Goal: Task Accomplishment & Management: Use online tool/utility

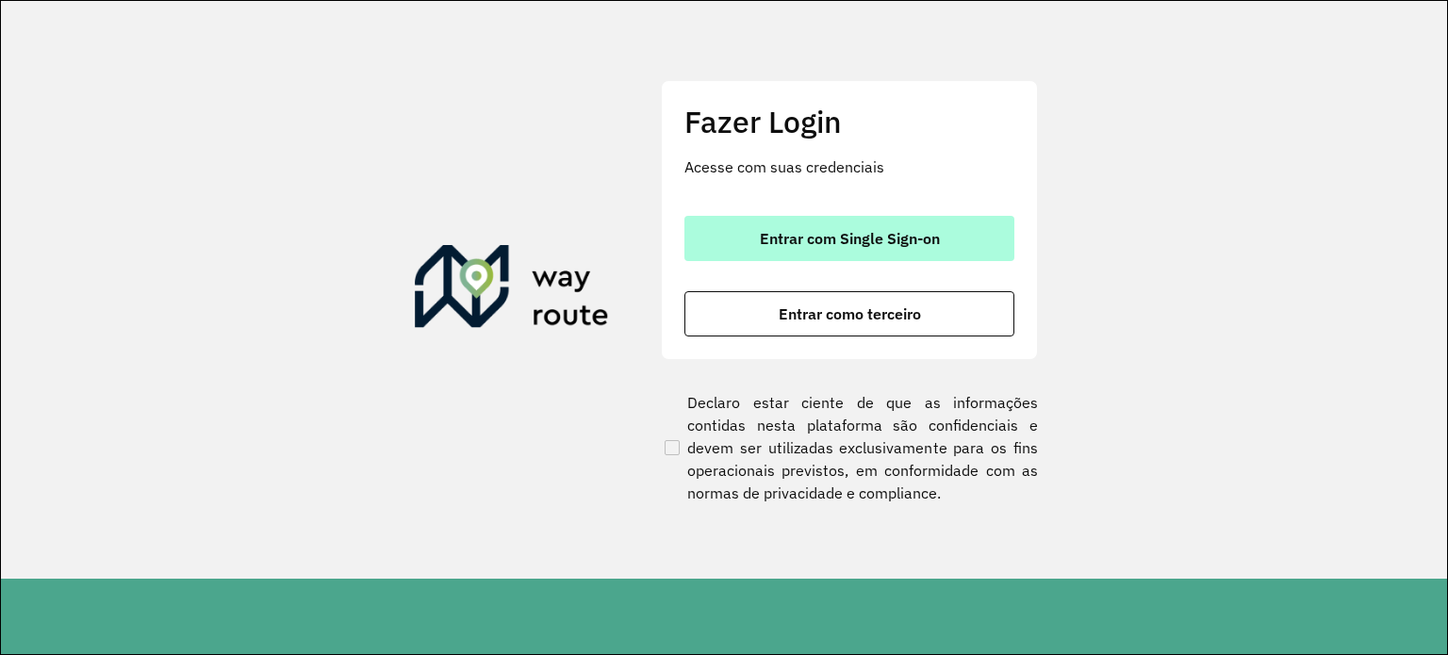
click at [933, 238] on span "Entrar com Single Sign-on" at bounding box center [850, 238] width 180 height 15
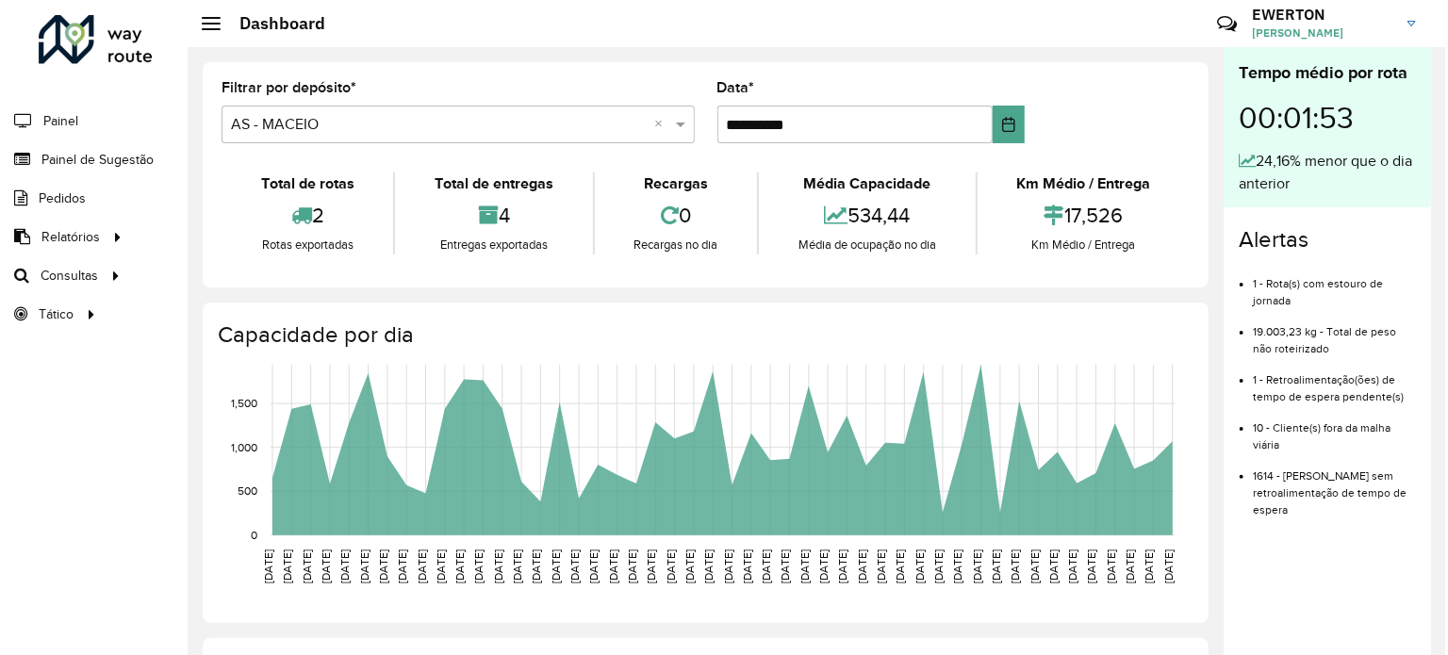
scroll to position [94, 0]
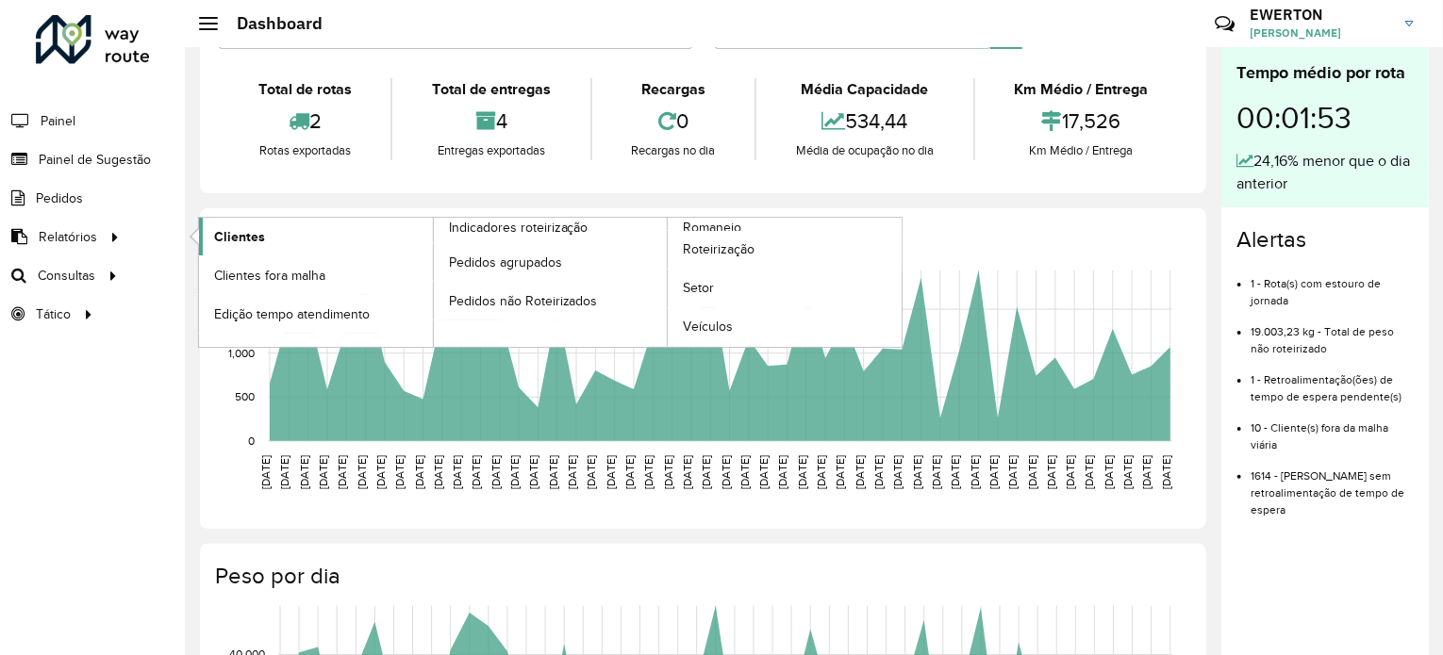
click at [262, 234] on span "Clientes" at bounding box center [239, 237] width 51 height 20
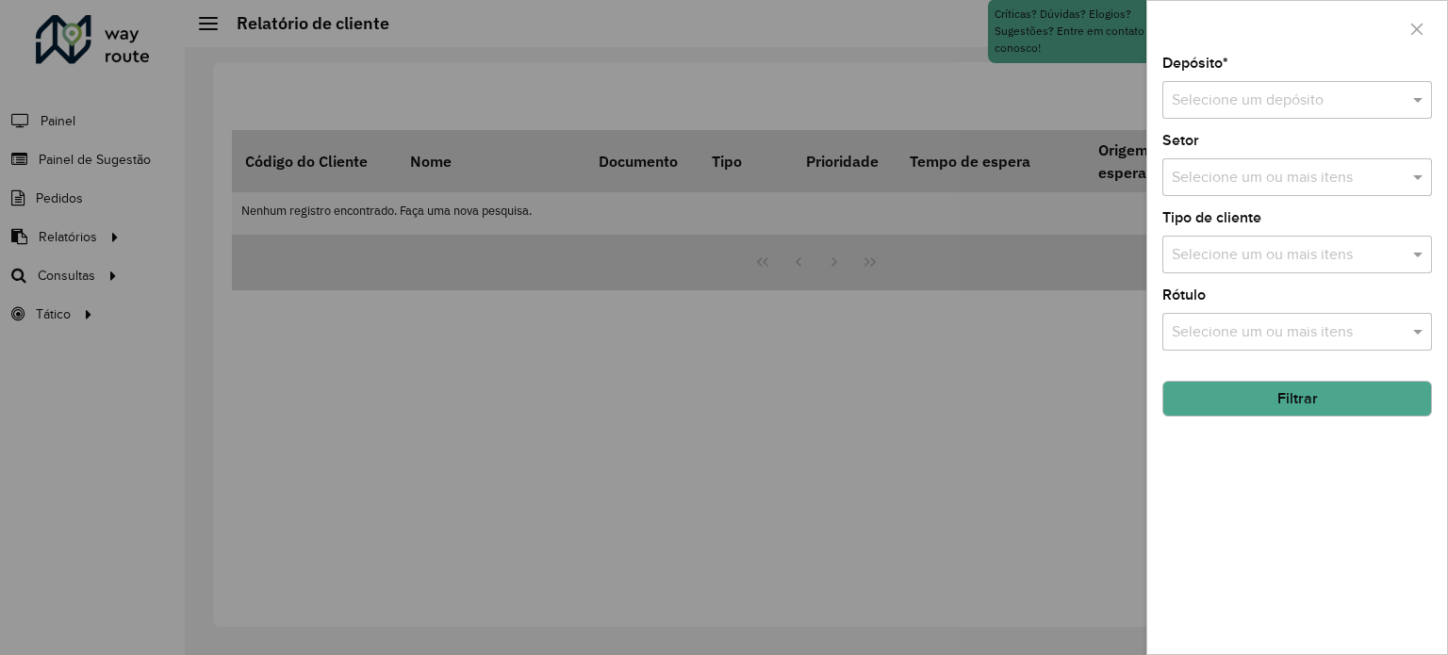
click at [1353, 101] on input "text" at bounding box center [1278, 101] width 213 height 23
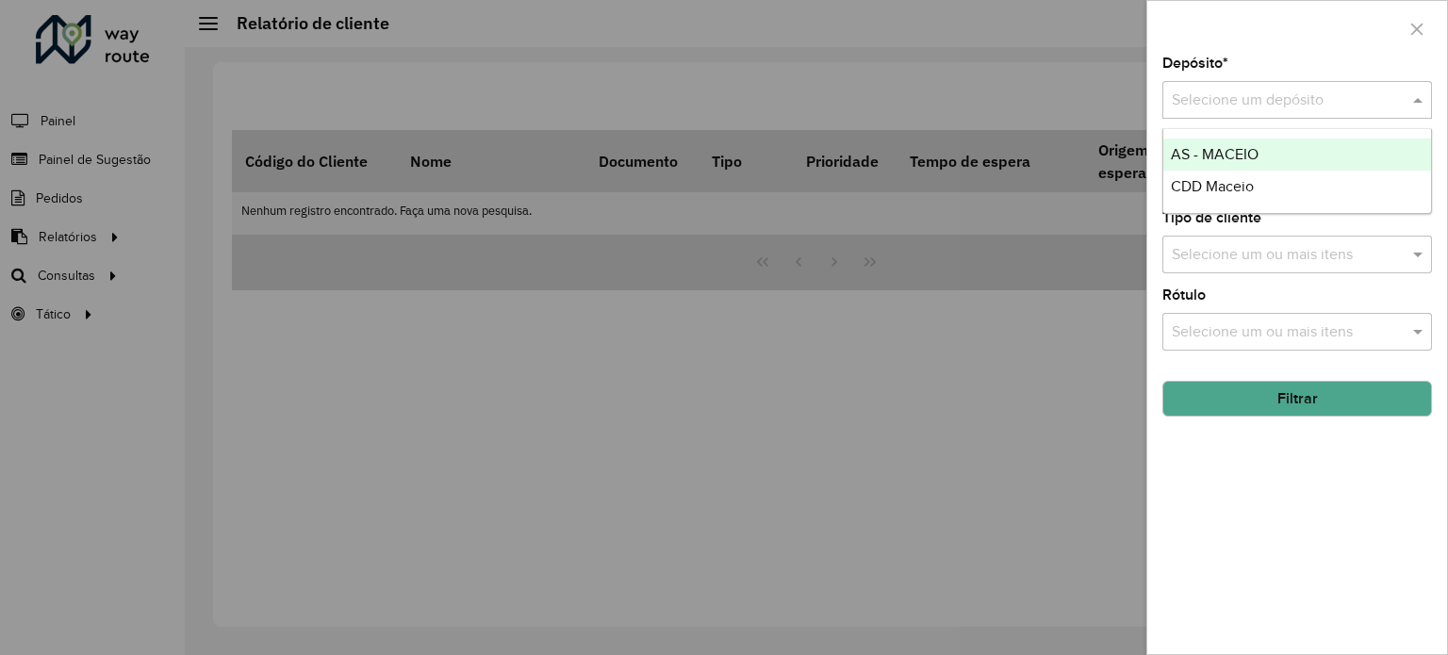
click at [1287, 145] on div "AS - MACEIO" at bounding box center [1297, 155] width 268 height 32
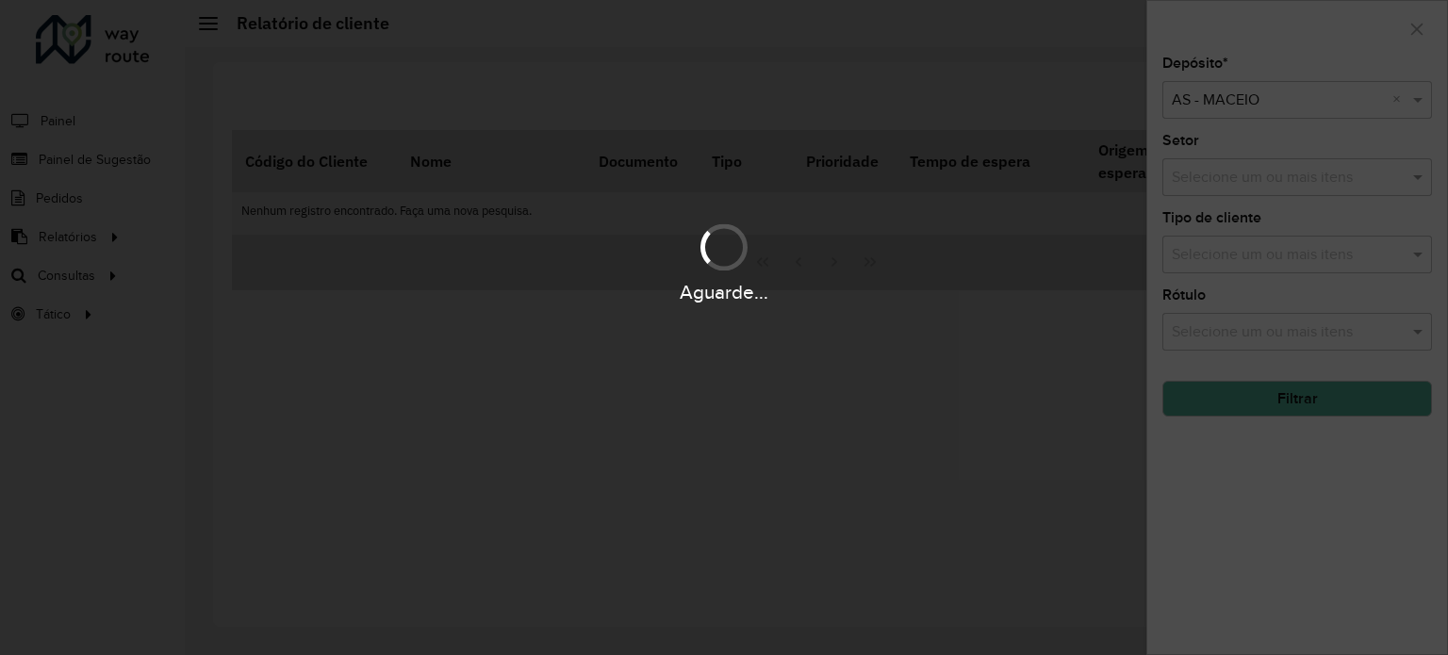
click at [1295, 97] on div "Aguarde..." at bounding box center [724, 327] width 1448 height 655
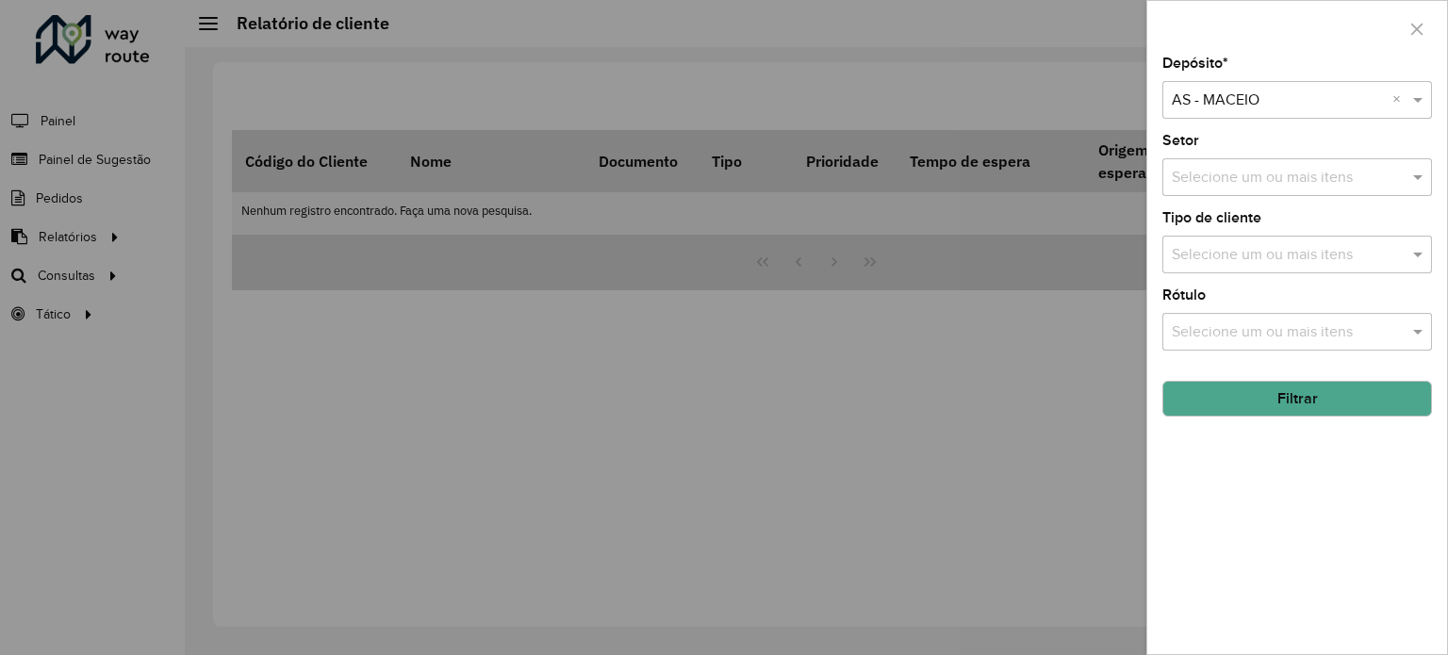
click at [1292, 108] on input "text" at bounding box center [1278, 101] width 213 height 23
click at [1259, 157] on div "CDD Maceio" at bounding box center [1297, 155] width 268 height 32
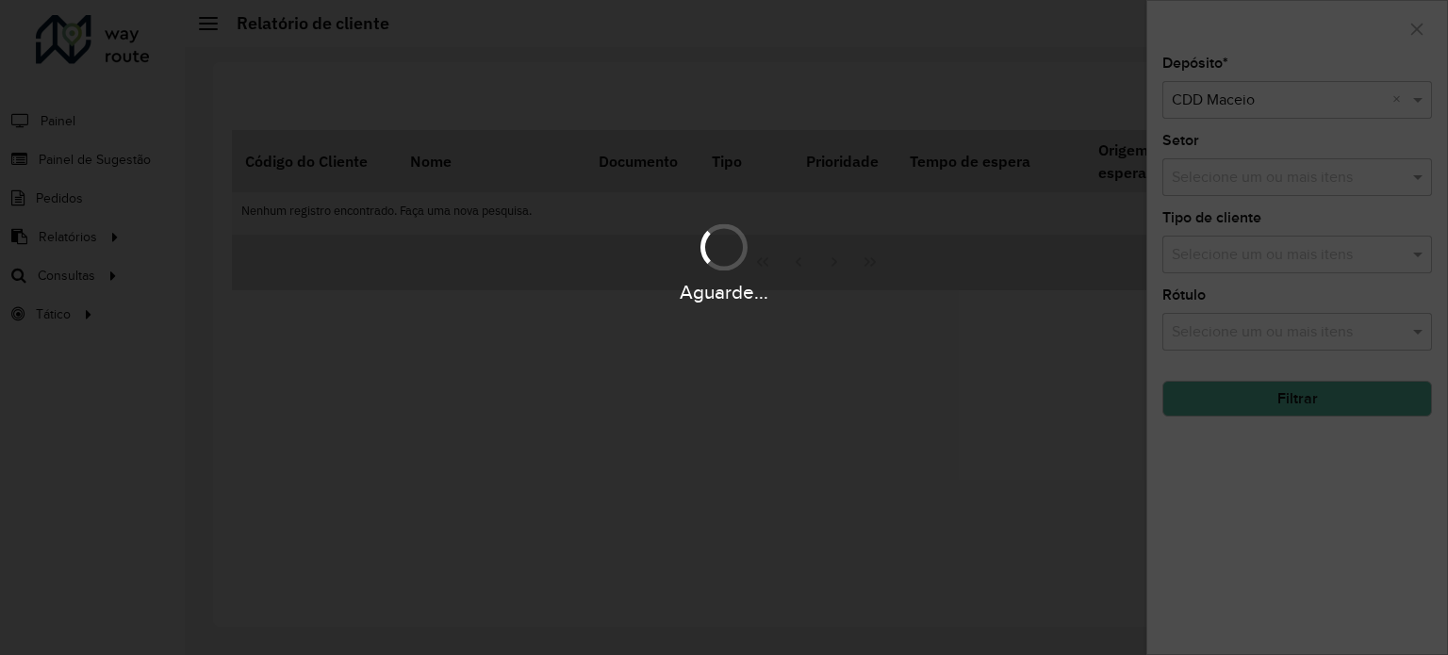
click at [1271, 195] on div "Aguarde..." at bounding box center [724, 327] width 1448 height 655
click at [1272, 186] on div "Aguarde..." at bounding box center [724, 327] width 1448 height 655
click at [1272, 182] on div "Aguarde..." at bounding box center [724, 327] width 1448 height 655
click at [1271, 181] on div "Aguarde..." at bounding box center [724, 327] width 1448 height 655
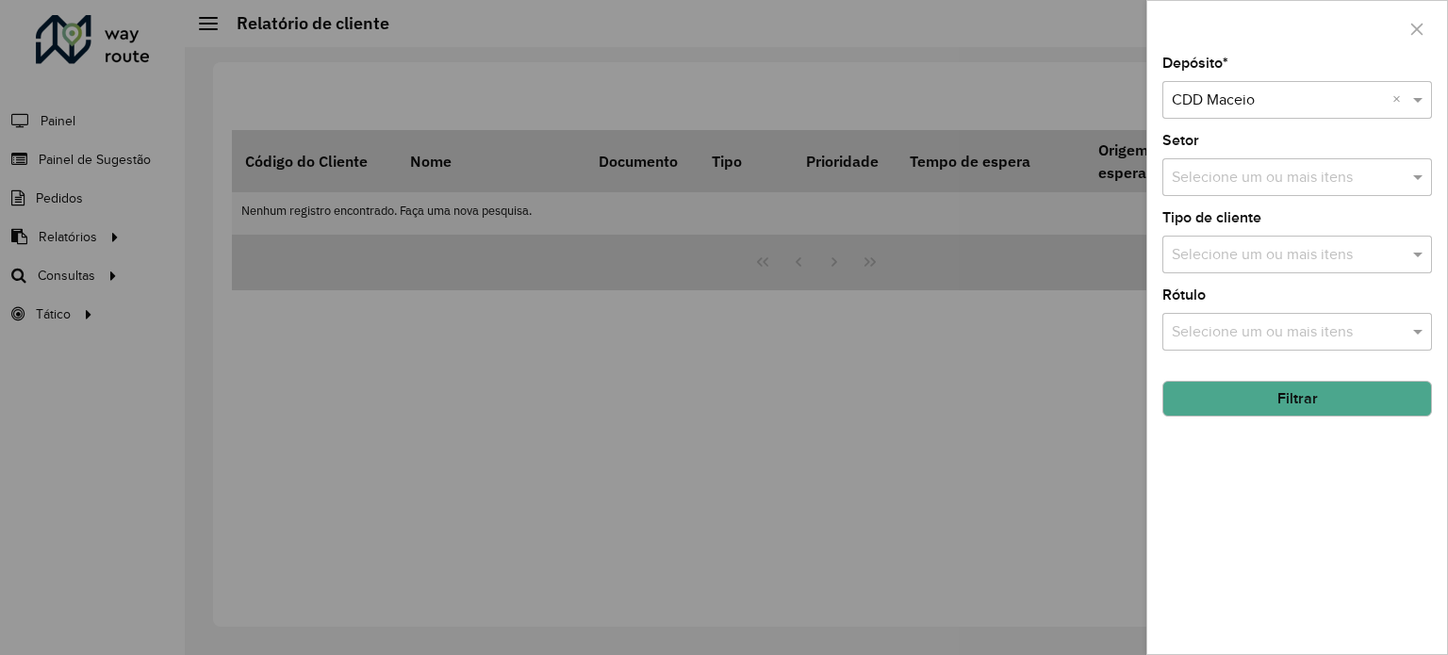
click at [1271, 181] on input "text" at bounding box center [1287, 178] width 241 height 23
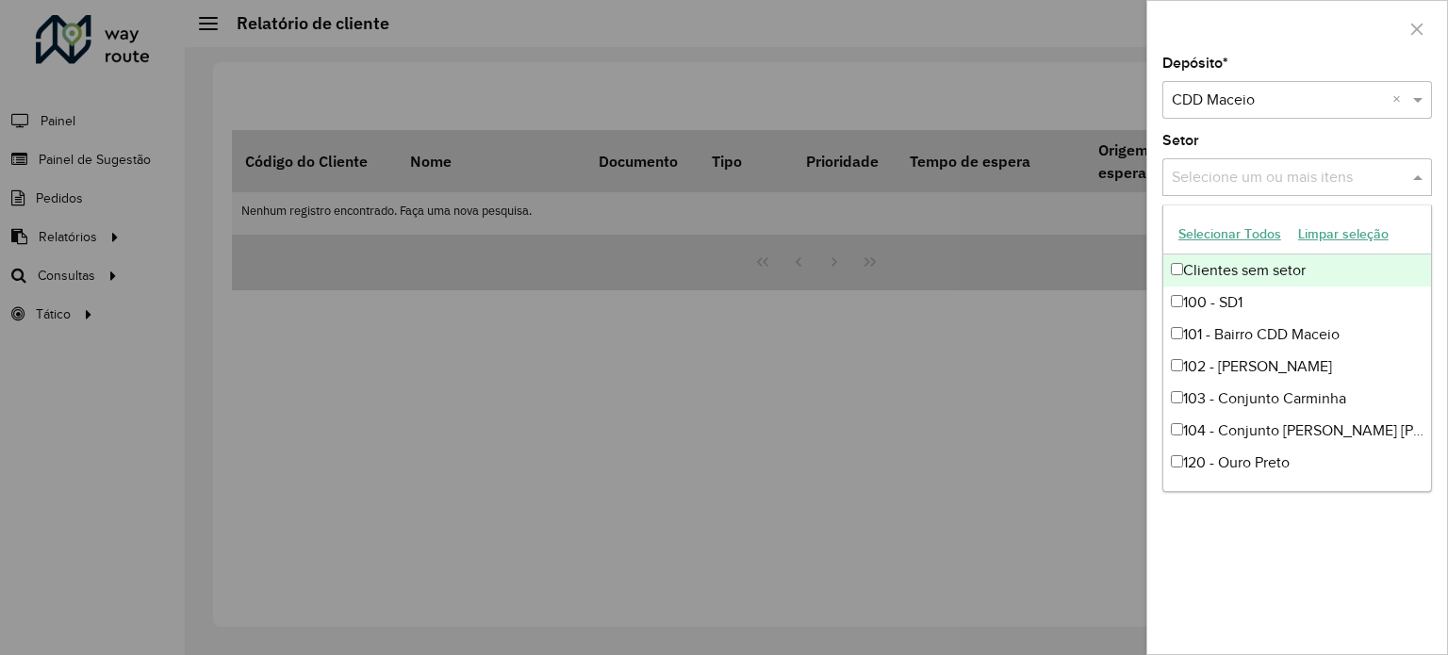
click at [1228, 225] on button "Selecionar Todos" at bounding box center [1230, 234] width 120 height 29
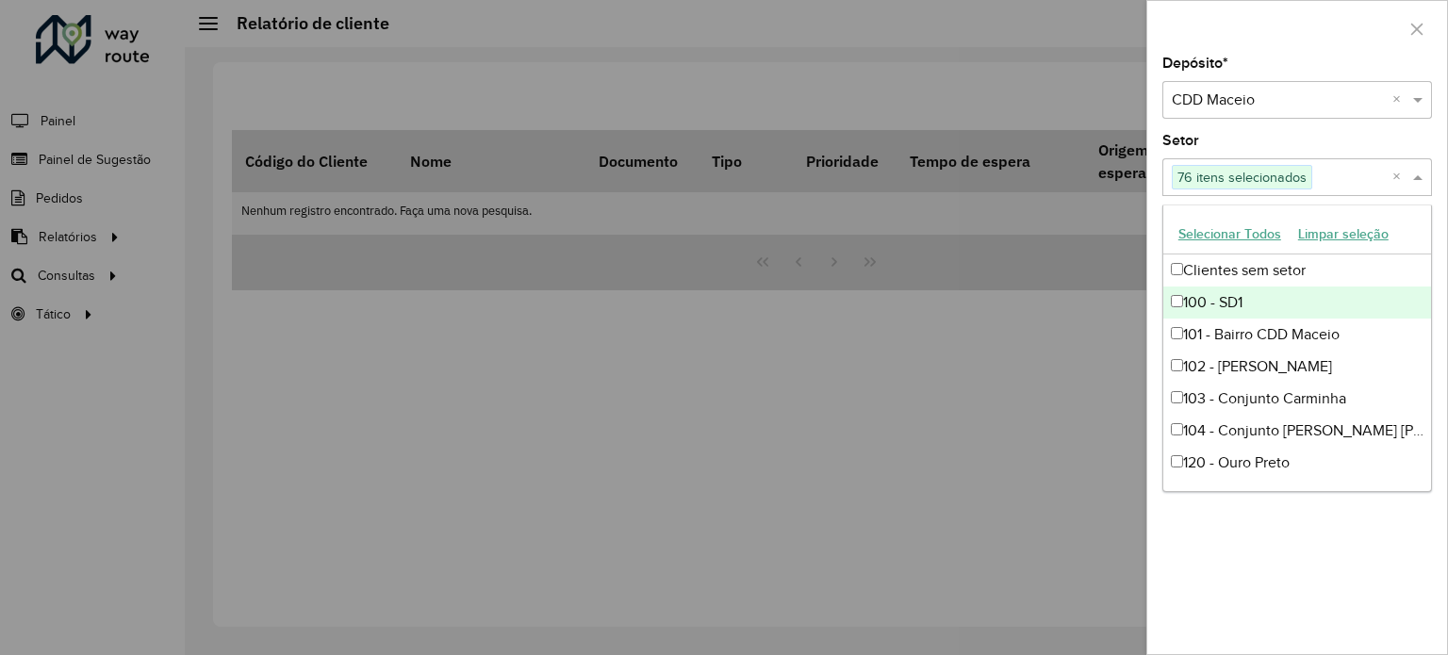
click at [1042, 381] on div at bounding box center [724, 327] width 1448 height 655
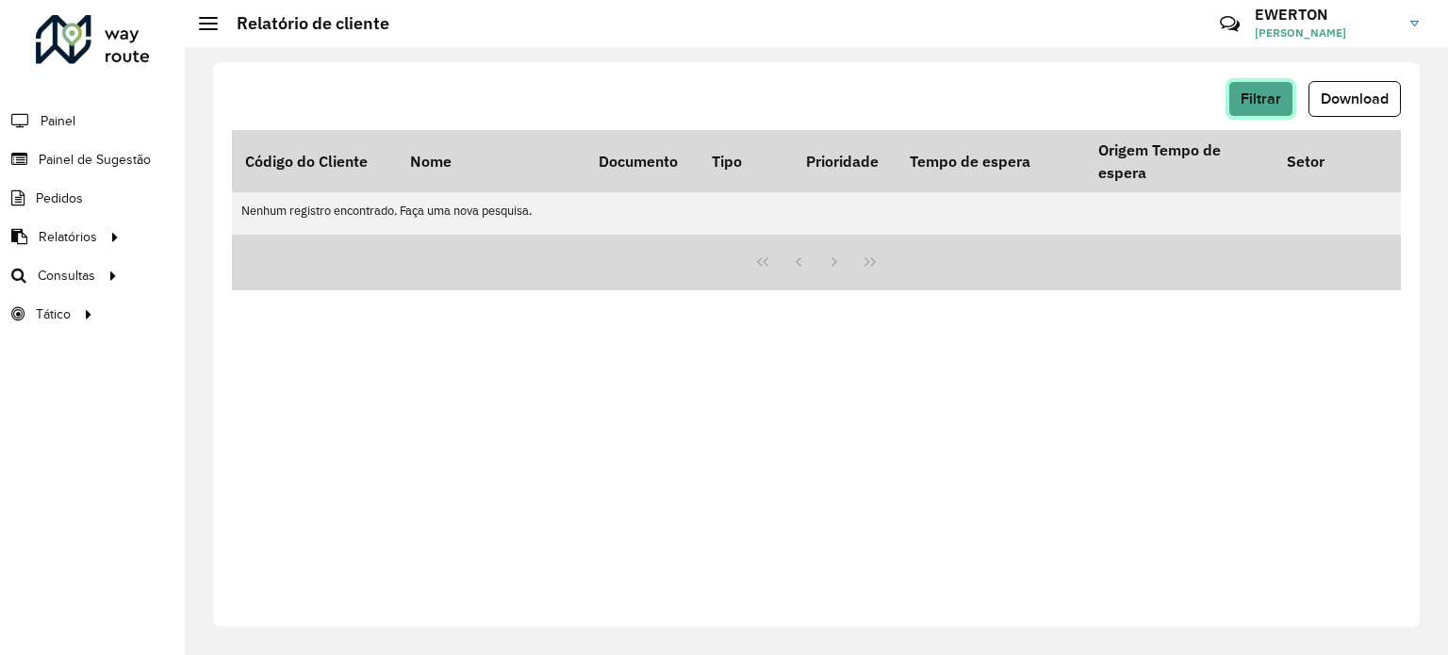
click at [1240, 107] on button "Filtrar" at bounding box center [1261, 99] width 65 height 36
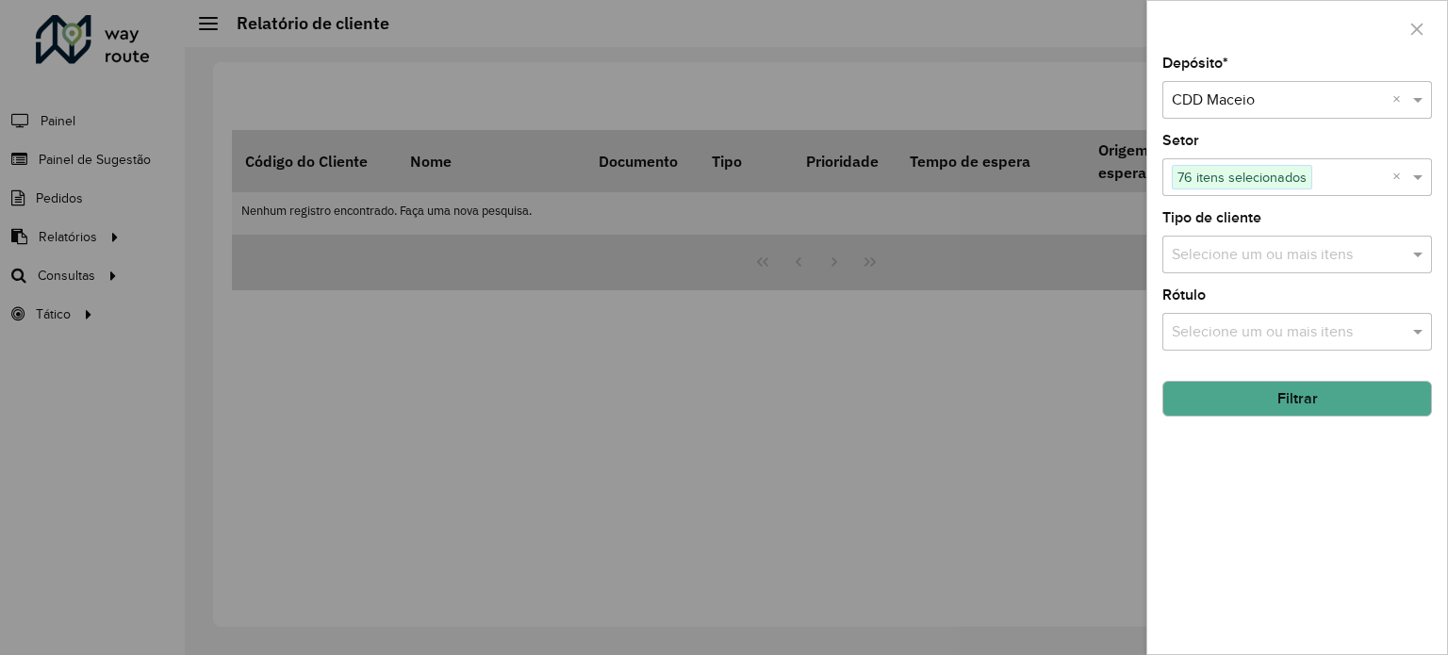
click at [1288, 267] on div "Selecione um ou mais itens" at bounding box center [1298, 255] width 270 height 38
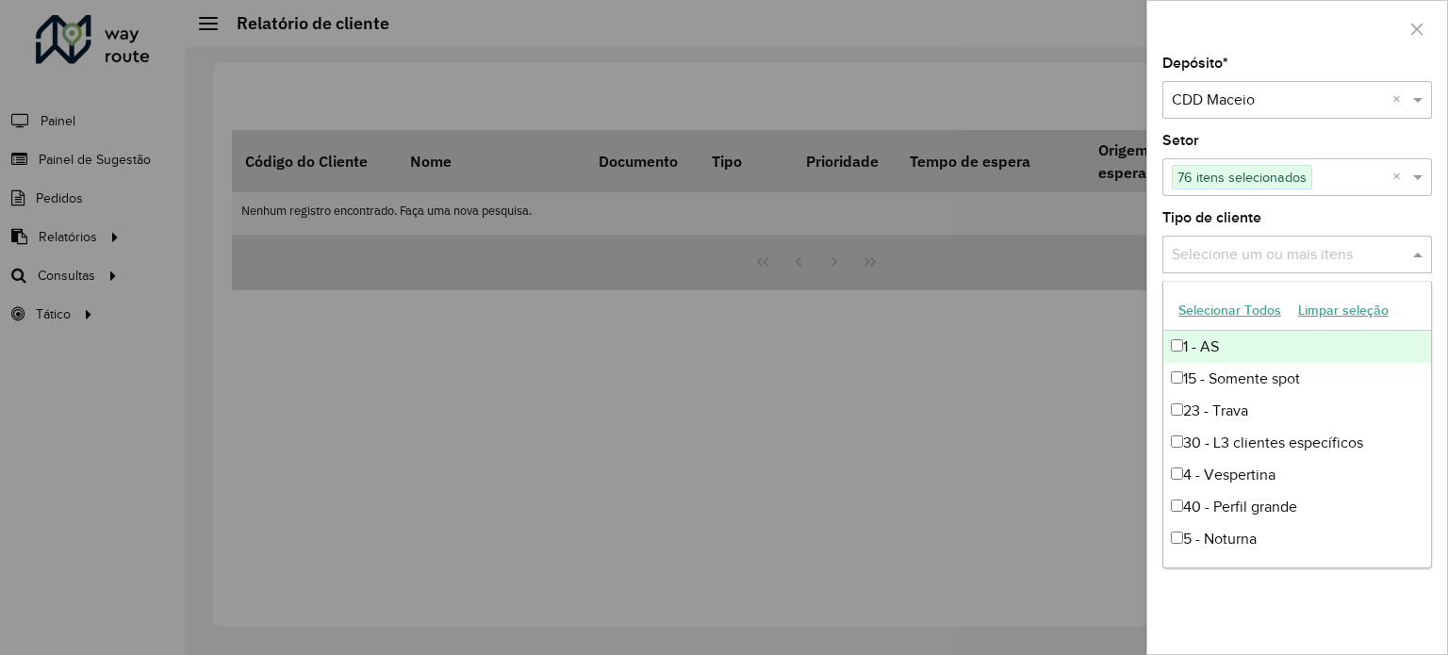
click at [1288, 267] on div "Selecione um ou mais itens" at bounding box center [1298, 255] width 270 height 38
click at [1060, 403] on div at bounding box center [724, 327] width 1448 height 655
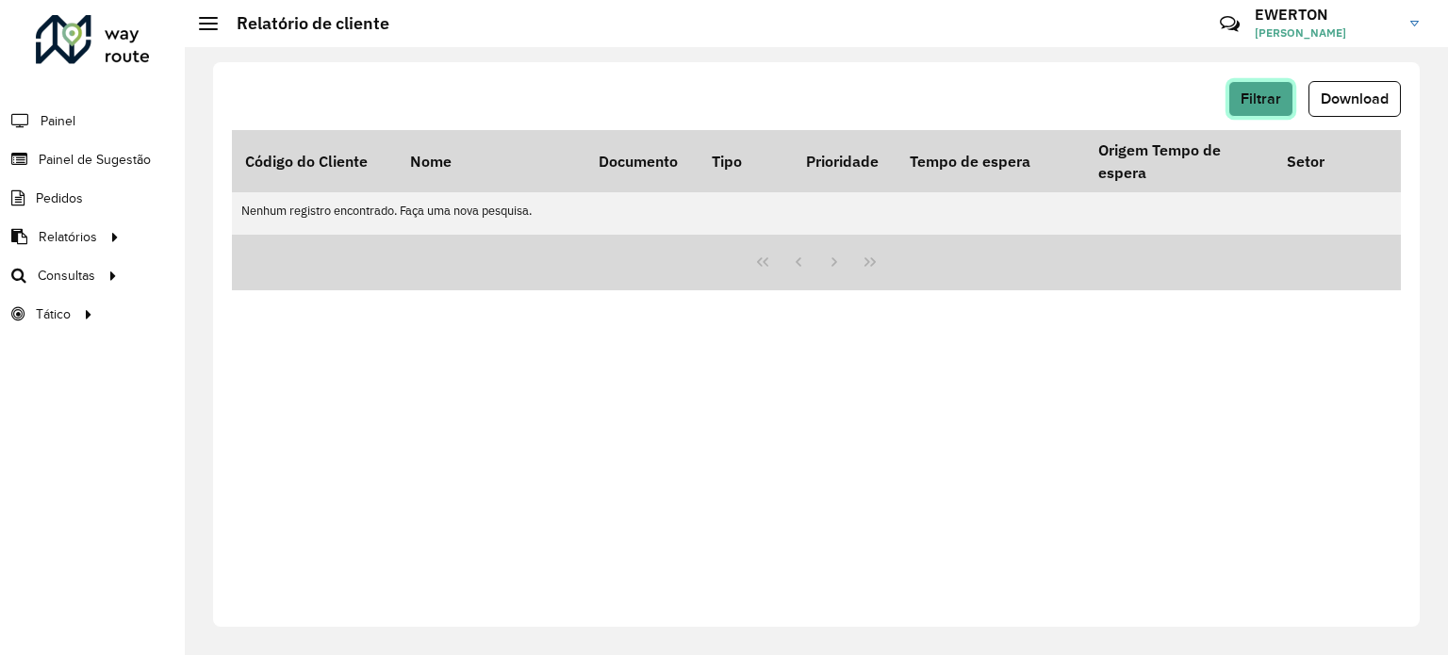
click at [1229, 97] on button "Filtrar" at bounding box center [1261, 99] width 65 height 36
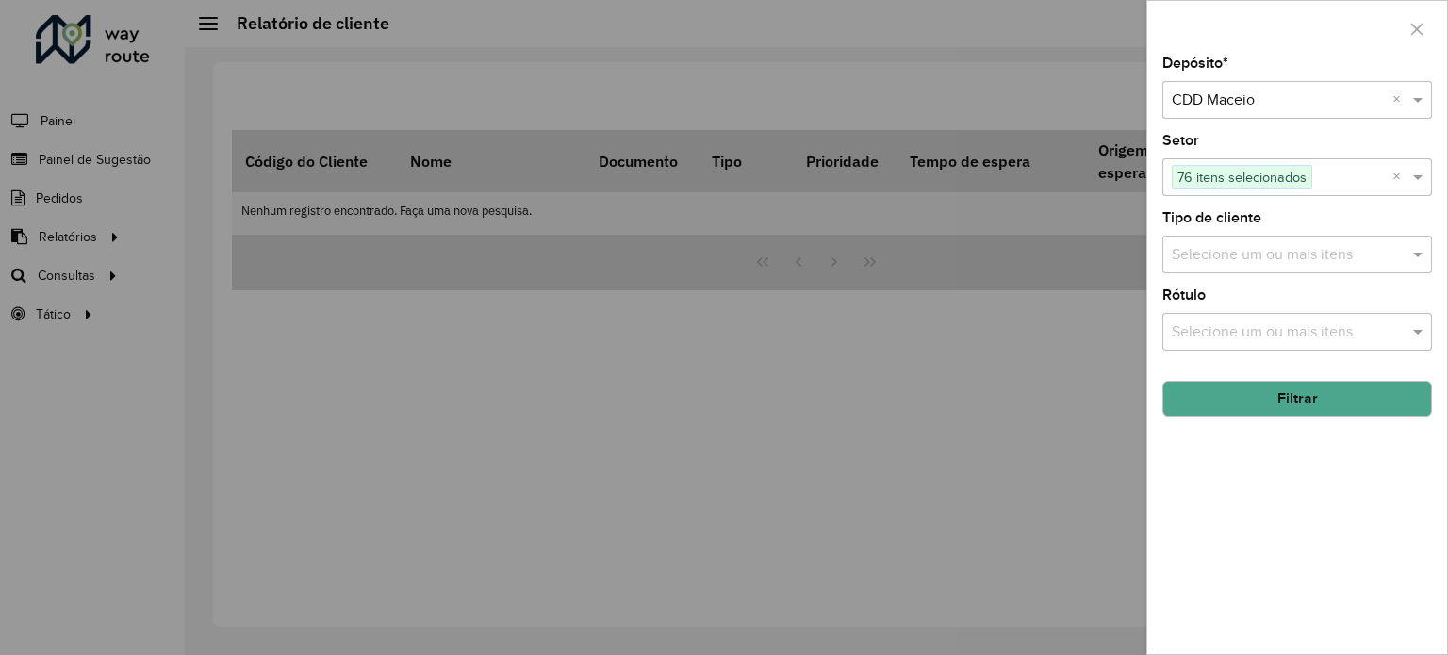
click at [1349, 393] on button "Filtrar" at bounding box center [1298, 399] width 270 height 36
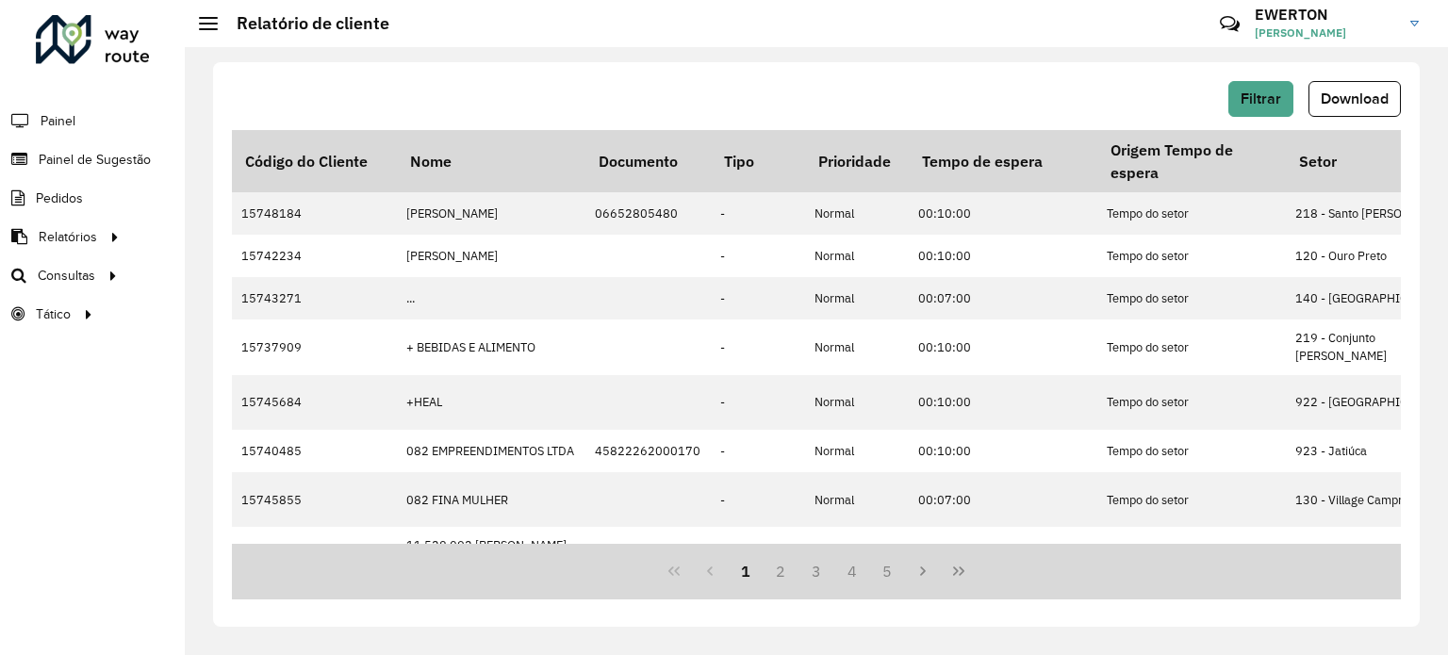
click at [975, 50] on div "Filtrar Download Código do Cliente Nome Documento Tipo Prioridade Tempo de espe…" at bounding box center [816, 351] width 1263 height 608
click at [1233, 95] on button "Filtrar" at bounding box center [1261, 99] width 65 height 36
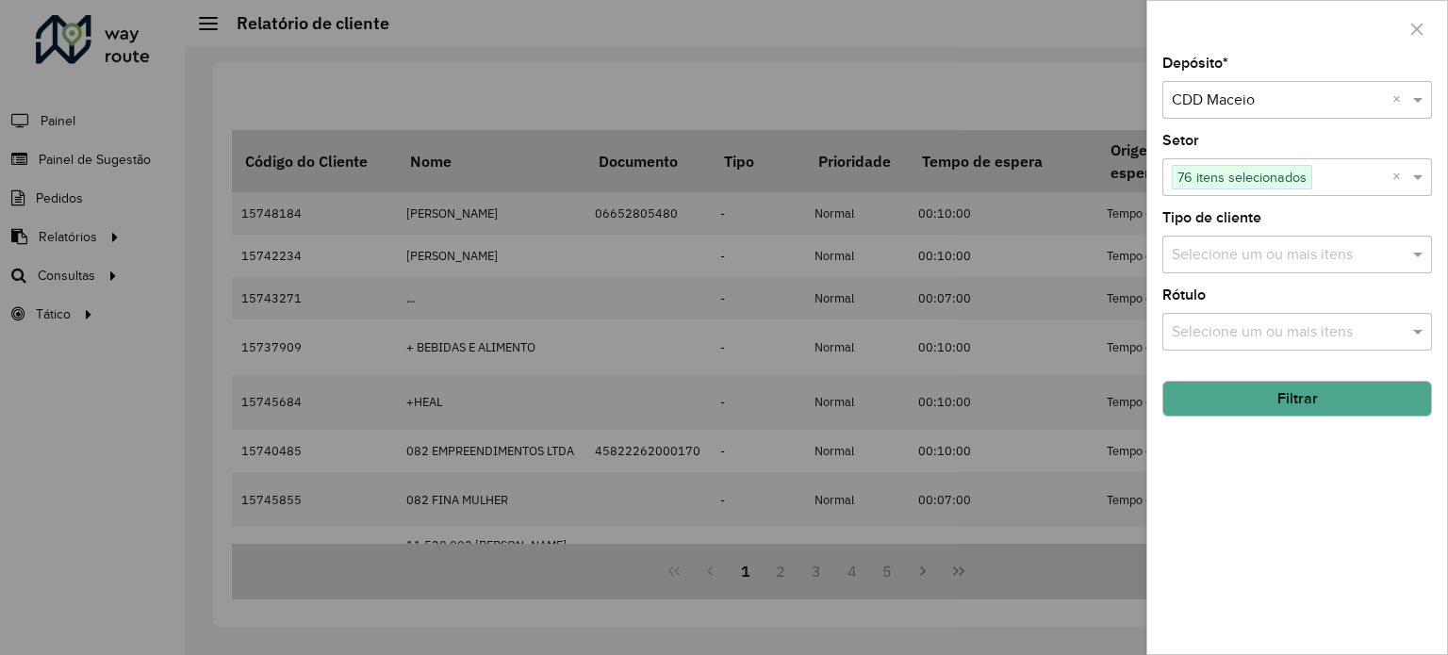
click at [1260, 395] on button "Filtrar" at bounding box center [1298, 399] width 270 height 36
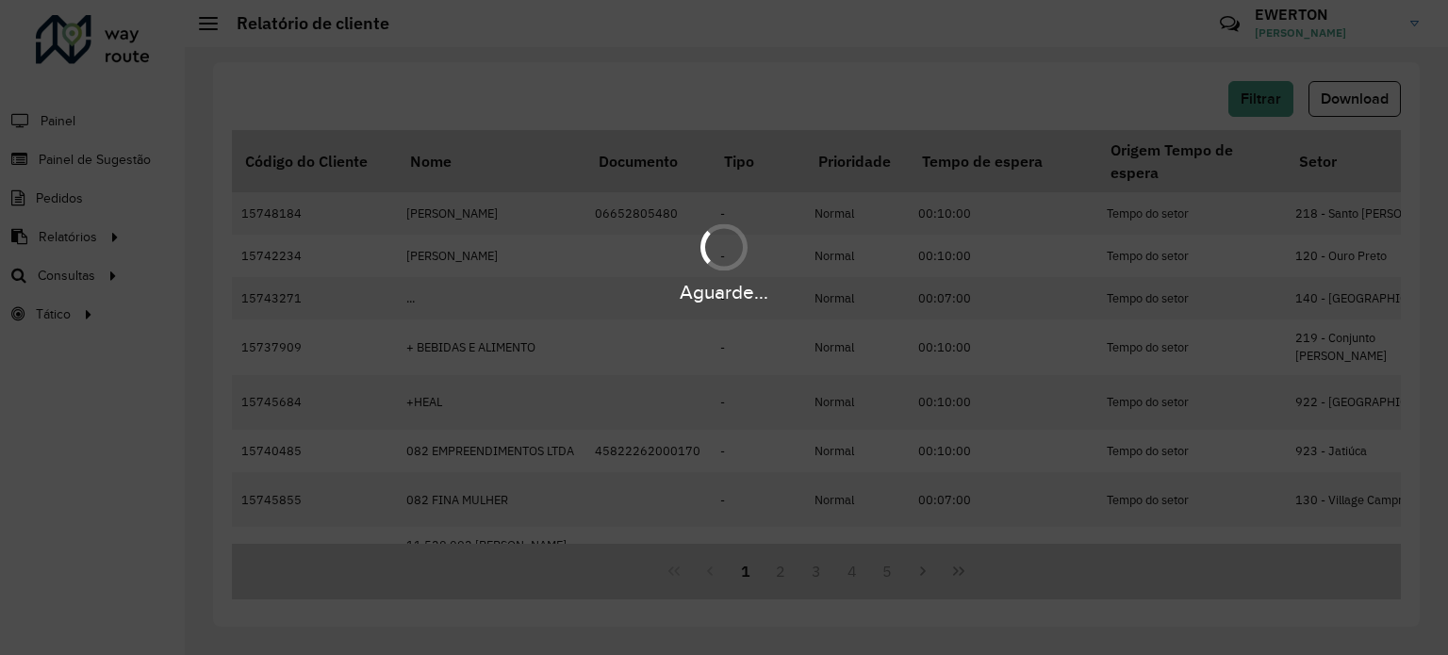
click at [1331, 109] on div "Aguarde..." at bounding box center [724, 327] width 1448 height 655
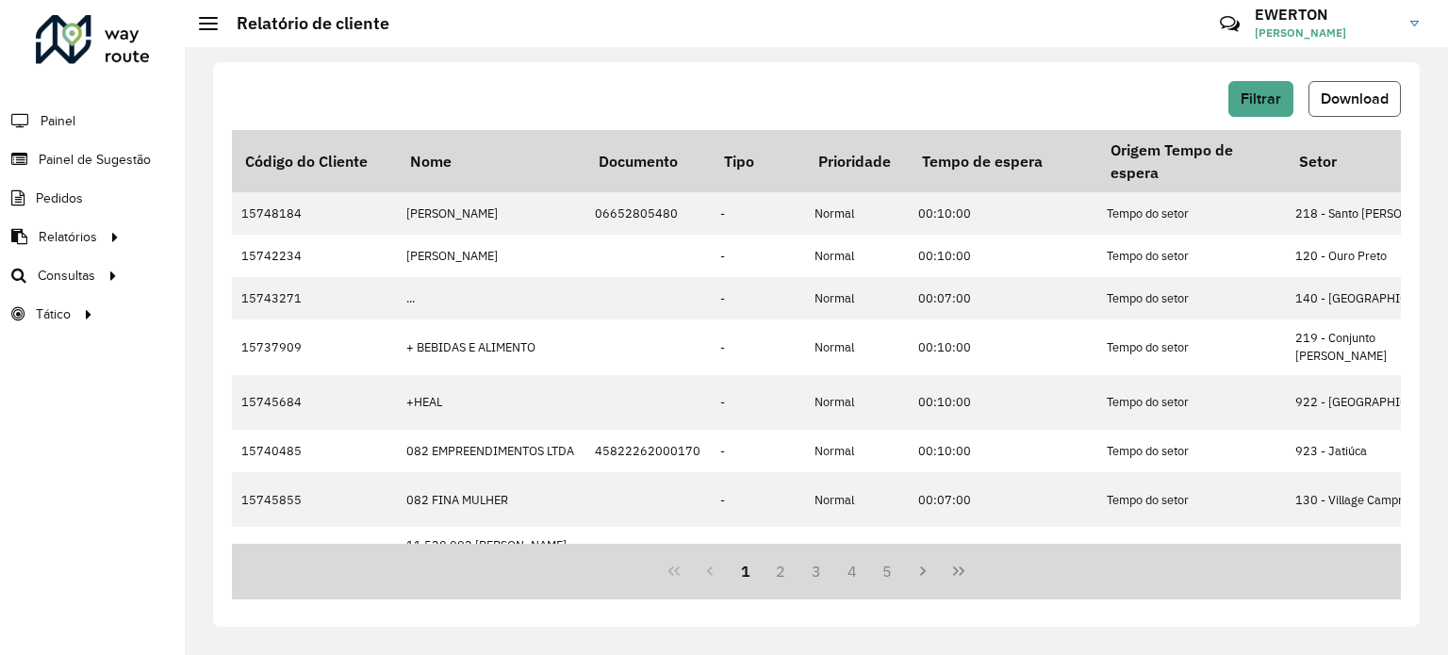
click at [1374, 86] on button "Download" at bounding box center [1355, 99] width 92 height 36
